Goal: Information Seeking & Learning: Understand process/instructions

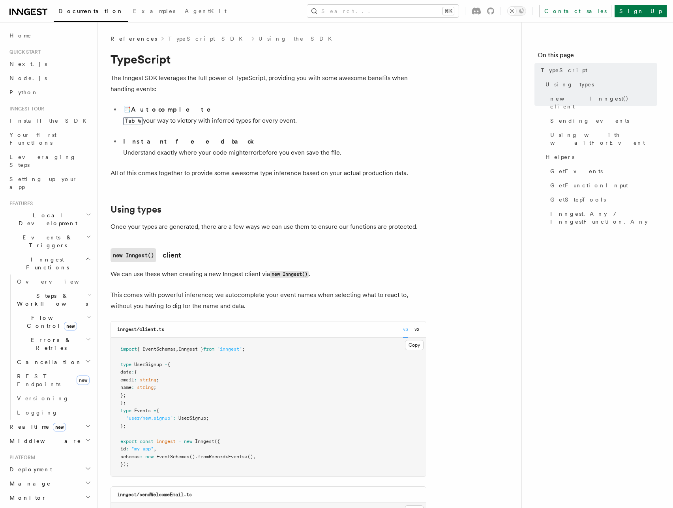
click at [159, 349] on span "{ EventSchemas" at bounding box center [156, 349] width 39 height 6
click at [245, 456] on span "Events" at bounding box center [236, 457] width 17 height 6
click at [183, 458] on span "EventSchemas" at bounding box center [172, 457] width 33 height 6
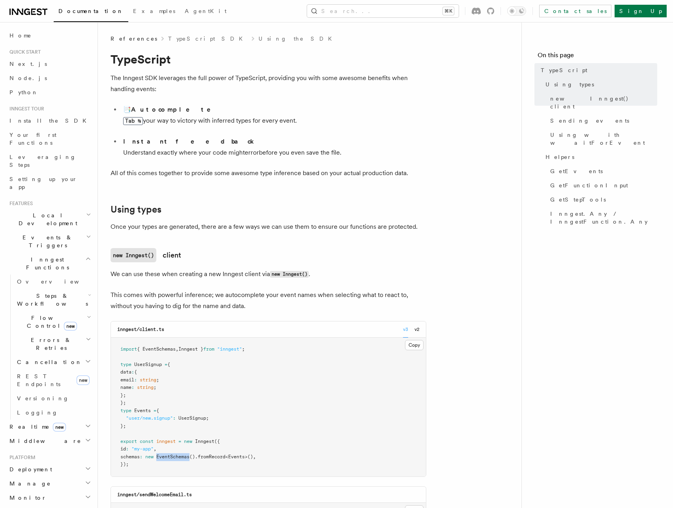
click at [183, 458] on span "EventSchemas" at bounding box center [172, 457] width 33 height 6
click at [153, 458] on span "new" at bounding box center [149, 457] width 8 height 6
drag, startPoint x: 153, startPoint y: 458, endPoint x: 202, endPoint y: 454, distance: 49.8
click at [202, 454] on span "schemas : new EventSchemas () .fromRecord < Events >() ," at bounding box center [187, 457] width 135 height 6
copy span "new EventSchemas ()"
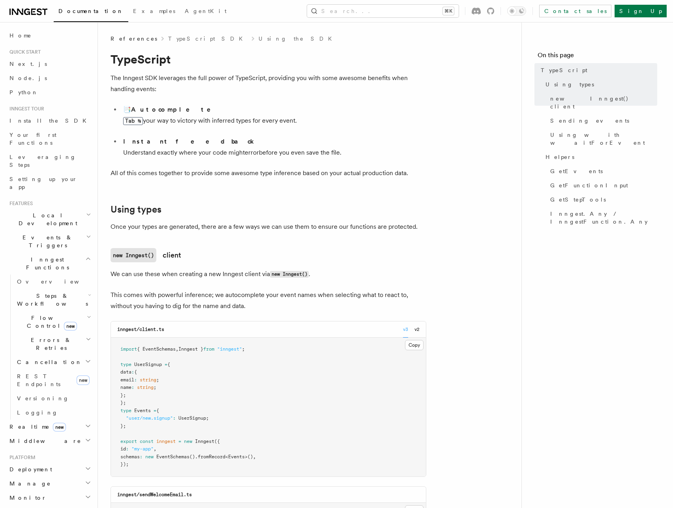
click at [253, 456] on span ">()" at bounding box center [249, 457] width 8 height 6
drag, startPoint x: 279, startPoint y: 457, endPoint x: 202, endPoint y: 458, distance: 76.5
click at [202, 458] on pre "import { EventSchemas , Inngest } from "inngest" ; type UserSignup = { data : {…" at bounding box center [268, 407] width 315 height 139
copy span ".fromRecord < Events >() ,"
drag, startPoint x: 131, startPoint y: 430, endPoint x: 112, endPoint y: 411, distance: 26.5
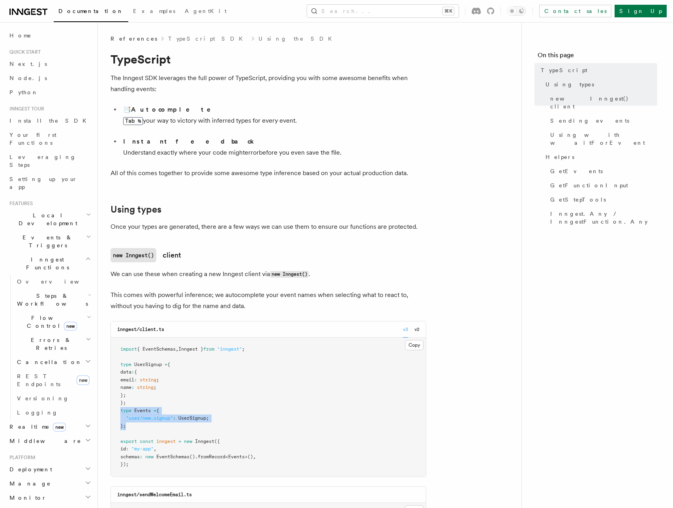
click at [112, 411] on pre "import { EventSchemas , Inngest } from "inngest" ; type UserSignup = { data : {…" at bounding box center [268, 407] width 315 height 139
copy code "type Events = { "user/new.signup" : UserSignup ; };"
